Goal: Navigation & Orientation: Find specific page/section

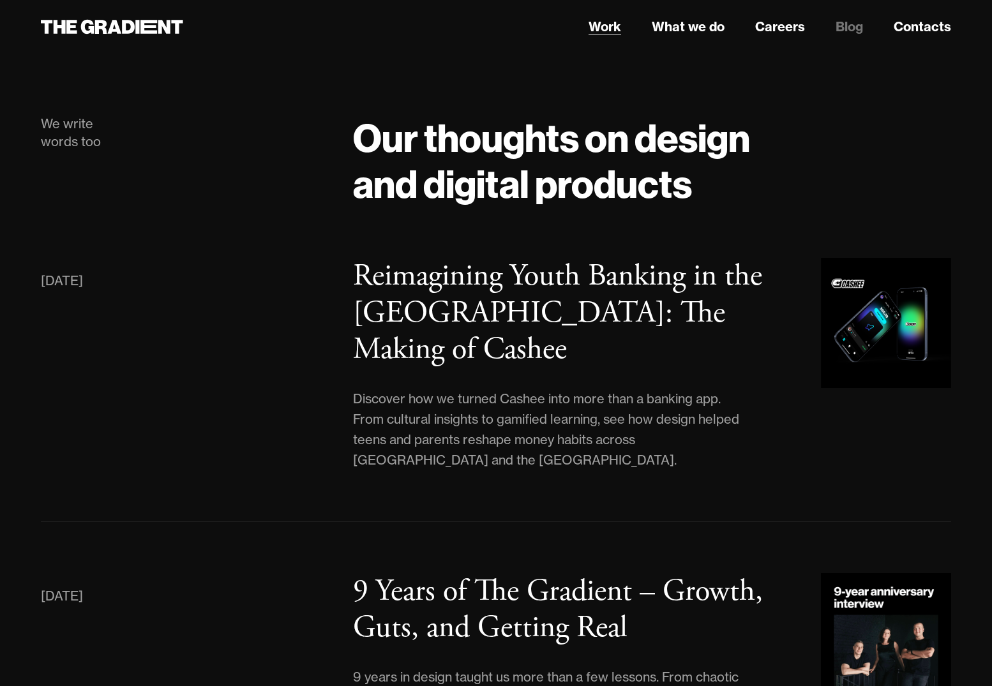
click at [602, 22] on link "Work" at bounding box center [604, 26] width 33 height 19
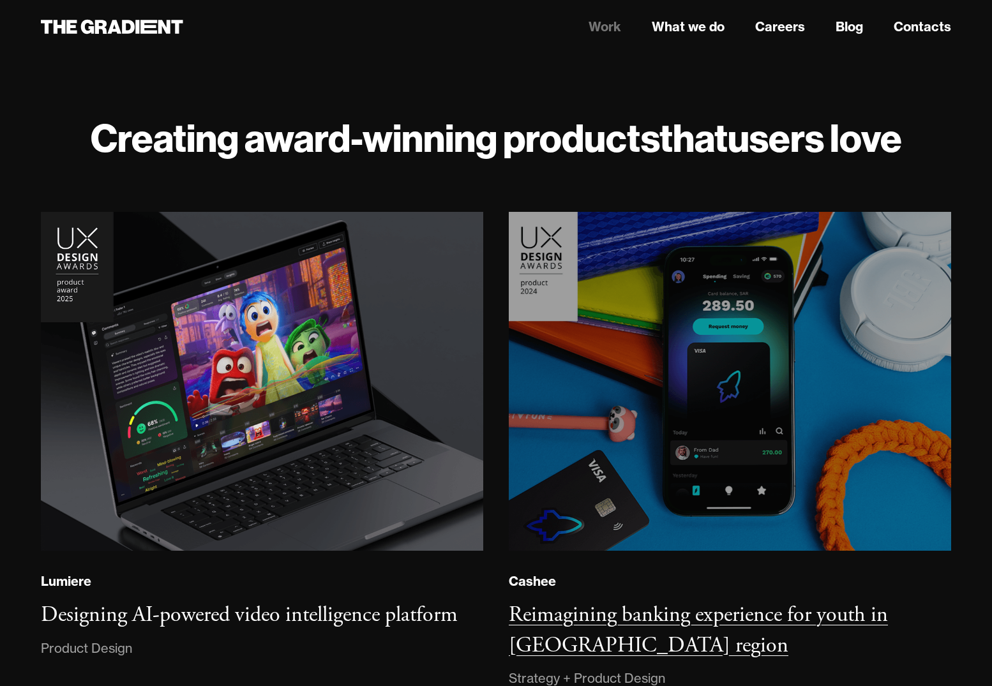
click at [583, 274] on img at bounding box center [729, 382] width 451 height 346
